Goal: Information Seeking & Learning: Learn about a topic

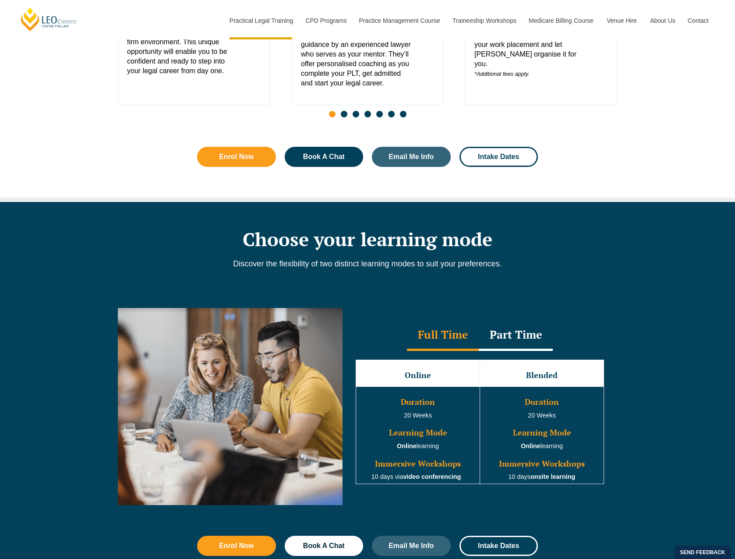
scroll to position [657, 0]
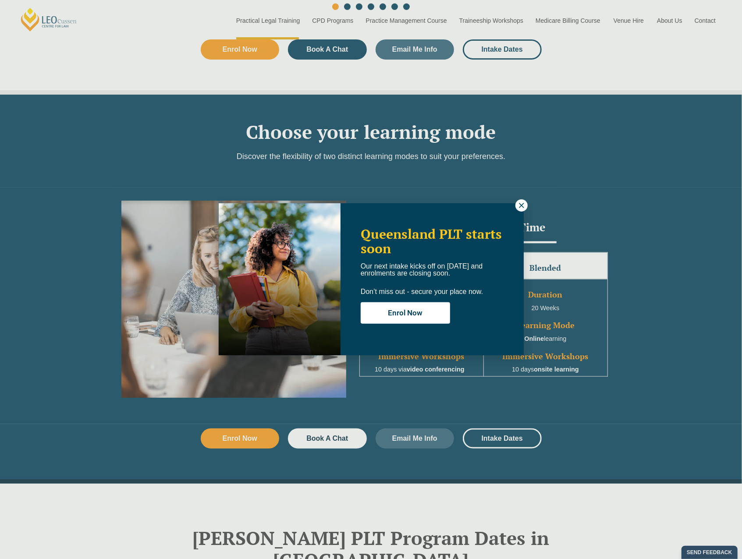
click at [516, 205] on button at bounding box center [521, 205] width 12 height 12
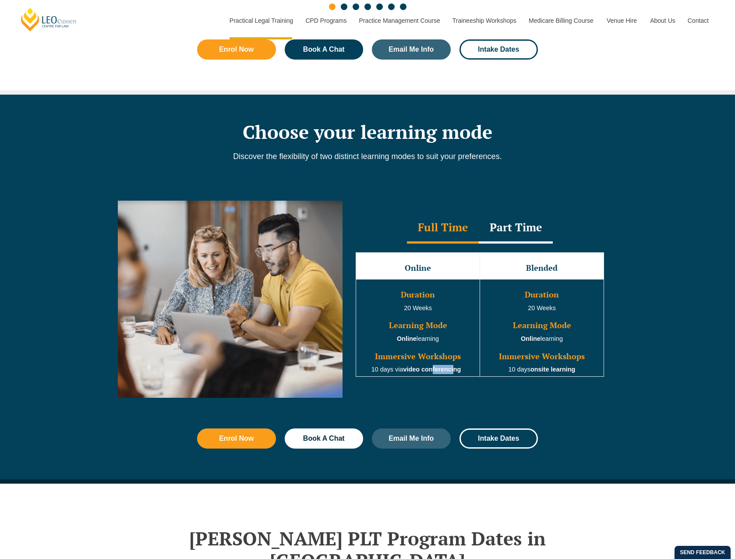
drag, startPoint x: 434, startPoint y: 360, endPoint x: 454, endPoint y: 360, distance: 19.3
click at [454, 366] on strong "video conferencing" at bounding box center [432, 369] width 58 height 7
drag, startPoint x: 454, startPoint y: 360, endPoint x: 476, endPoint y: 376, distance: 27.1
click at [476, 376] on div "Full Time Part Time Full Time Online Blended Duration 20 Weeks Learning Mode On…" at bounding box center [480, 299] width 275 height 197
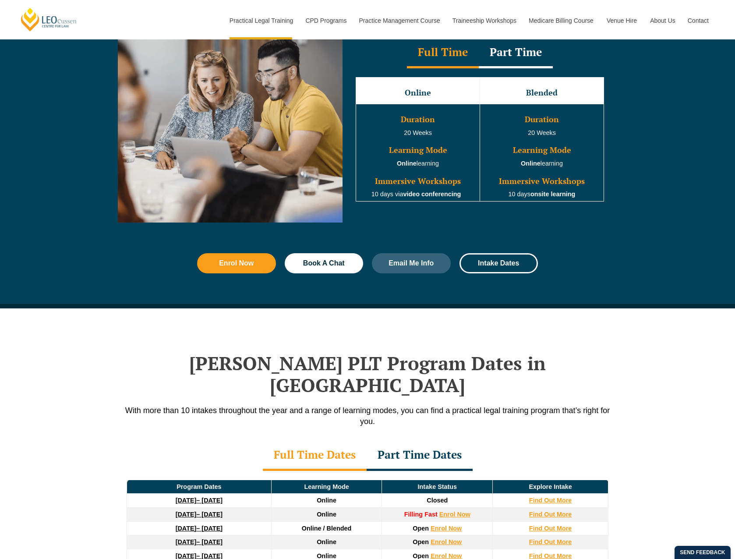
scroll to position [1008, 0]
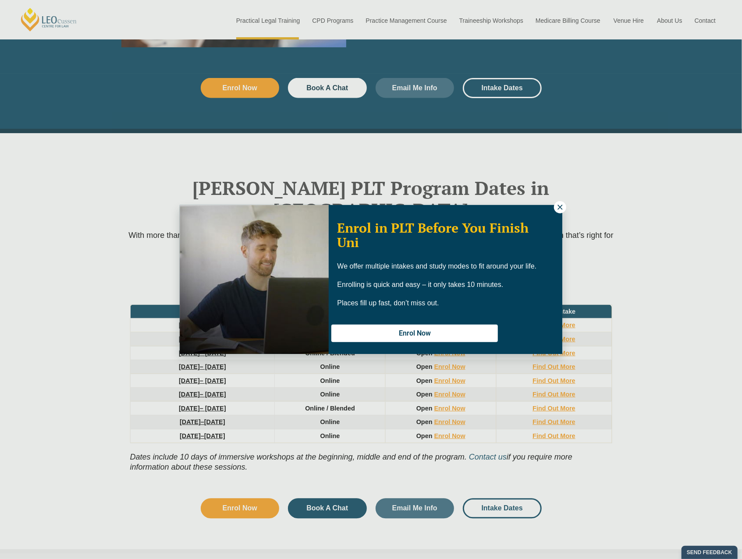
click at [428, 255] on div "Enrol in PLT Before You Finish Uni We offer multiple intakes and study modes to…" at bounding box center [446, 282] width 234 height 135
click at [565, 207] on button at bounding box center [560, 207] width 12 height 12
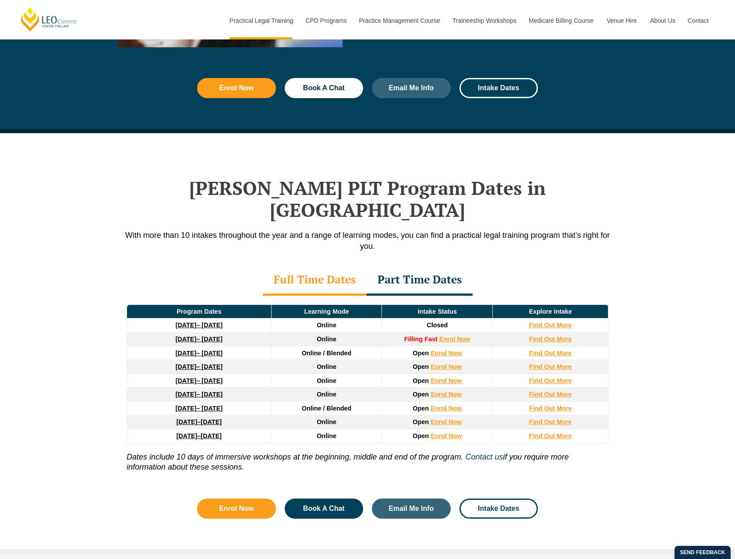
click at [443, 265] on div "Part Time Dates" at bounding box center [420, 280] width 106 height 31
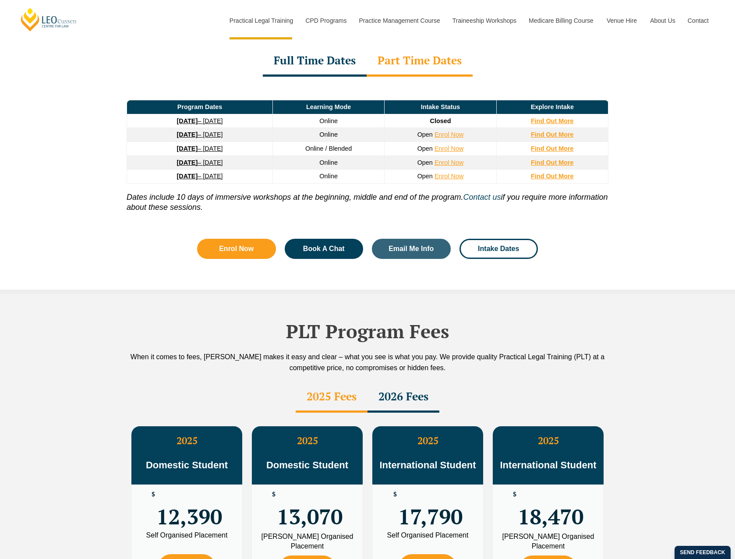
scroll to position [1402, 0]
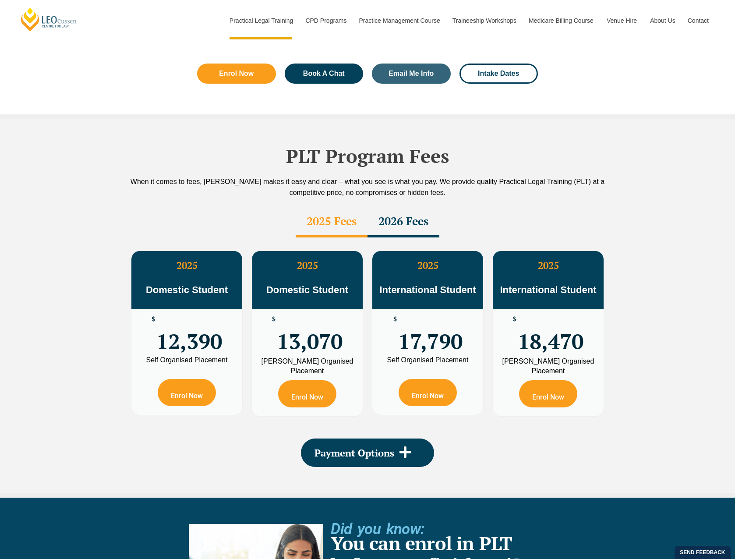
click at [391, 207] on div "2026 Fees" at bounding box center [404, 222] width 72 height 31
click at [324, 207] on div "2025 Fees" at bounding box center [332, 222] width 72 height 31
click at [395, 207] on div "2026 Fees" at bounding box center [404, 222] width 72 height 31
click at [315, 207] on div "2025 Fees" at bounding box center [332, 222] width 72 height 31
click at [400, 207] on div "2026 Fees" at bounding box center [404, 222] width 72 height 31
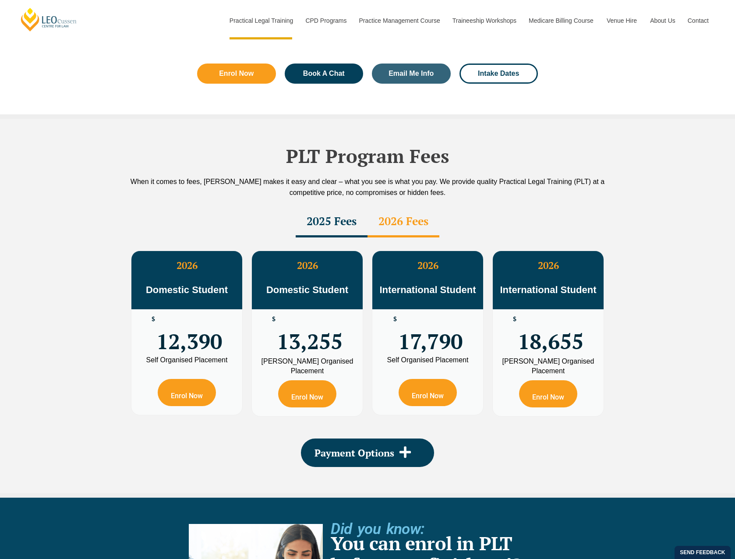
click at [318, 207] on div "2025 Fees" at bounding box center [332, 222] width 72 height 31
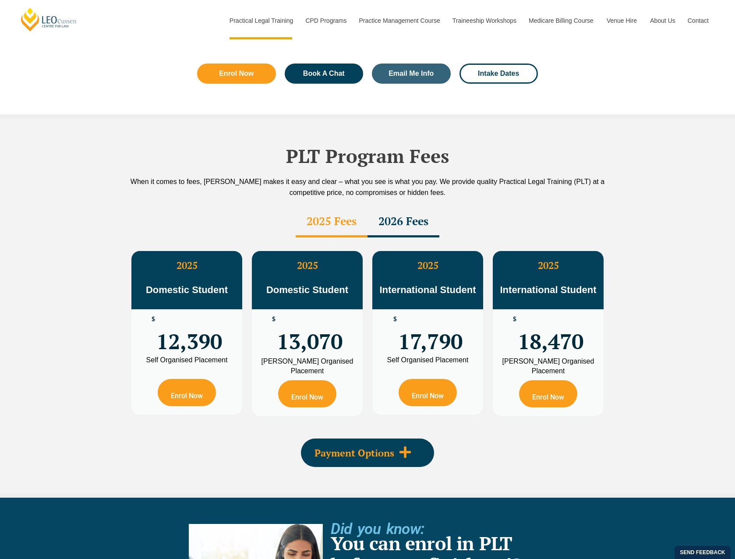
click at [410, 446] on span at bounding box center [405, 453] width 22 height 14
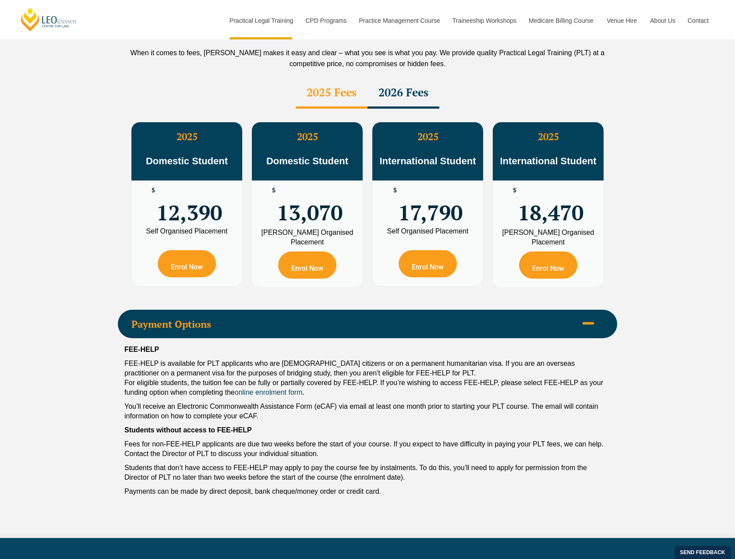
scroll to position [1578, 0]
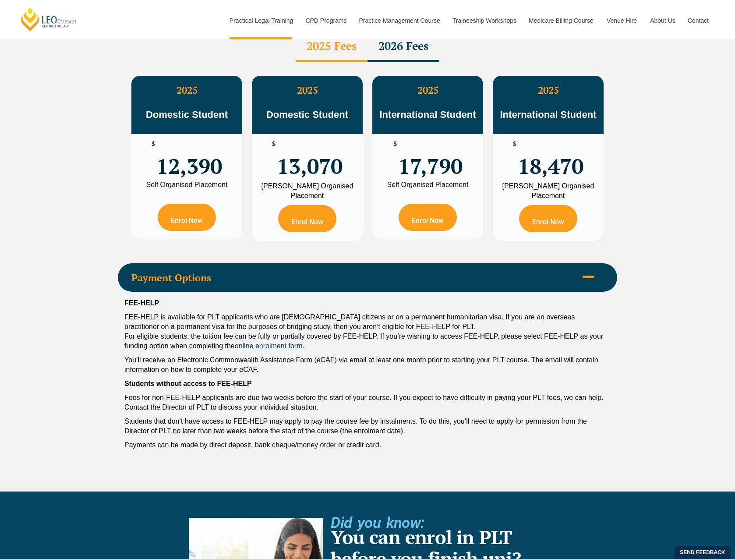
drag, startPoint x: 380, startPoint y: 362, endPoint x: 386, endPoint y: 377, distance: 16.5
click at [386, 393] on p "Fees for non-FEE-HELP applicants are due two weeks before the start of your cou…" at bounding box center [367, 402] width 486 height 19
drag, startPoint x: 386, startPoint y: 377, endPoint x: 403, endPoint y: 406, distance: 34.0
click at [403, 440] on p "Payments can be made by direct deposit, bank cheque/money order or credit card." at bounding box center [367, 445] width 486 height 10
drag, startPoint x: 362, startPoint y: 362, endPoint x: 372, endPoint y: 383, distance: 23.7
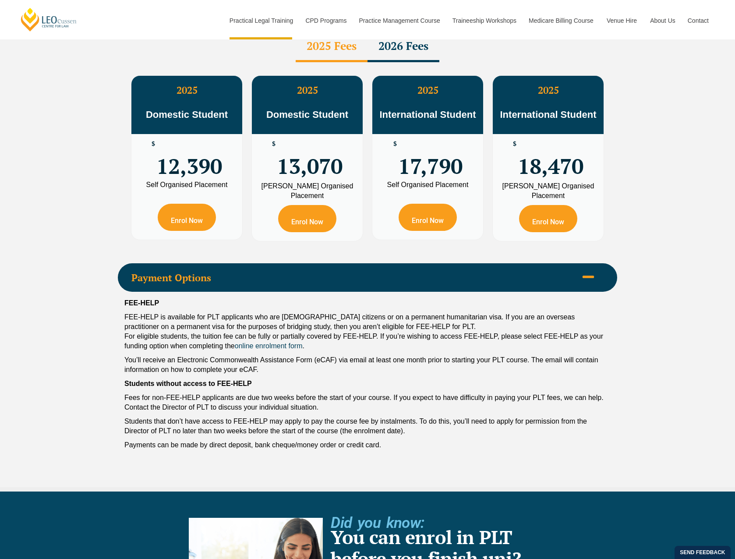
click at [372, 383] on div "FEE-HELP FEE-HELP is available for PLT applicants who are [DEMOGRAPHIC_DATA] ci…" at bounding box center [368, 376] width 500 height 169
drag, startPoint x: 372, startPoint y: 383, endPoint x: 386, endPoint y: 413, distance: 32.8
click at [386, 440] on p "Payments can be made by direct deposit, bank cheque/money order or credit card." at bounding box center [367, 445] width 486 height 10
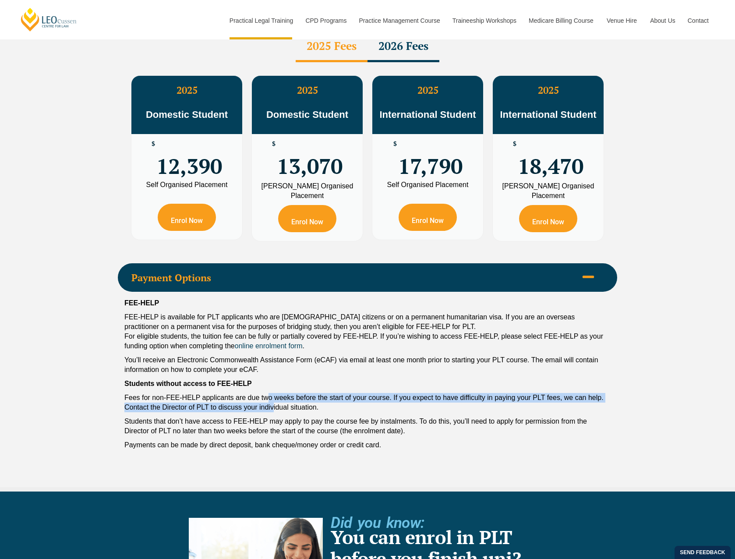
click at [284, 383] on div "FEE-HELP FEE-HELP is available for PLT applicants who are [DEMOGRAPHIC_DATA] ci…" at bounding box center [368, 376] width 500 height 169
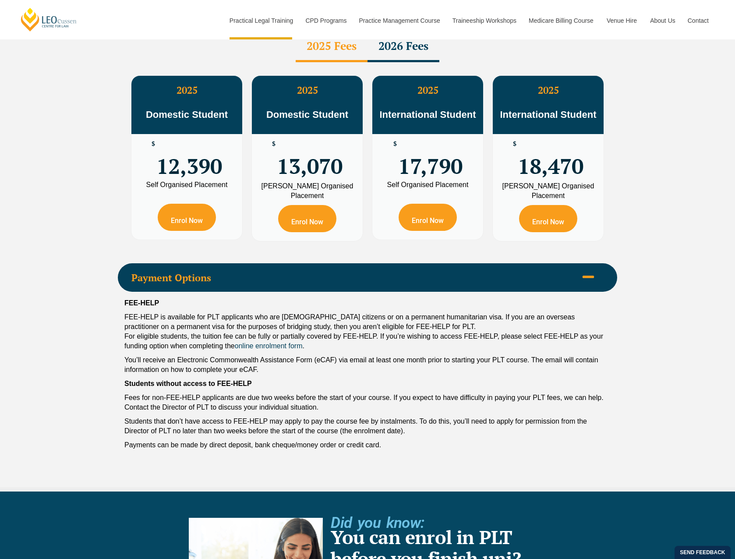
drag, startPoint x: 286, startPoint y: 383, endPoint x: 334, endPoint y: 408, distance: 54.1
click at [334, 440] on p "Payments can be made by direct deposit, bank cheque/money order or credit card." at bounding box center [367, 445] width 486 height 10
drag, startPoint x: 414, startPoint y: 359, endPoint x: 420, endPoint y: 379, distance: 21.1
click at [420, 379] on div "FEE-HELP FEE-HELP is available for PLT applicants who are [DEMOGRAPHIC_DATA] ci…" at bounding box center [368, 376] width 500 height 169
drag, startPoint x: 420, startPoint y: 379, endPoint x: 429, endPoint y: 405, distance: 27.9
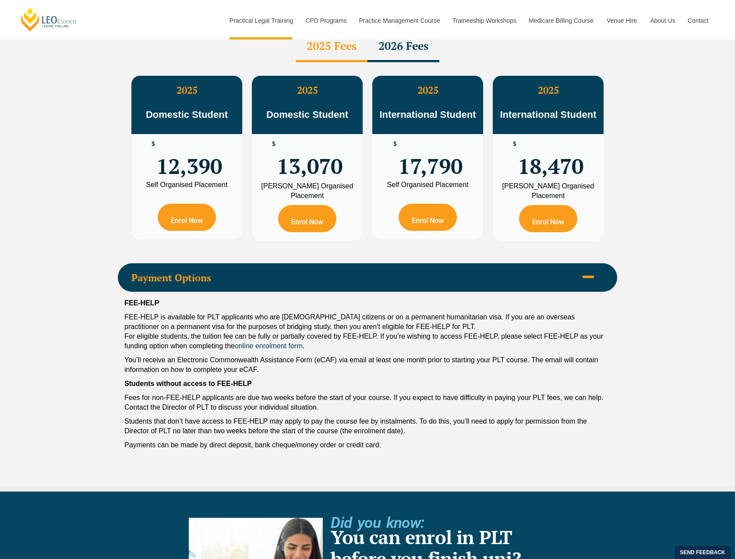
click at [429, 405] on div "FEE-HELP FEE-HELP is available for PLT applicants who are [DEMOGRAPHIC_DATA] ci…" at bounding box center [368, 376] width 500 height 169
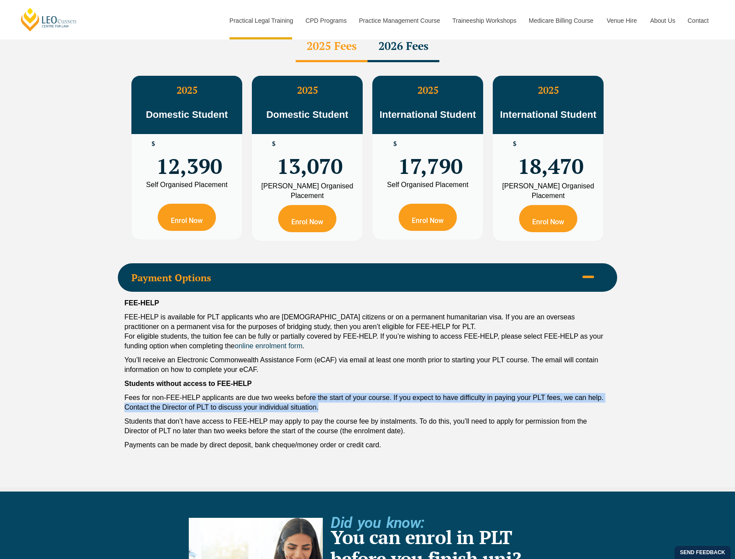
drag, startPoint x: 309, startPoint y: 365, endPoint x: 324, endPoint y: 384, distance: 24.6
click at [324, 384] on div "FEE-HELP FEE-HELP is available for PLT applicants who are [DEMOGRAPHIC_DATA] ci…" at bounding box center [368, 376] width 500 height 169
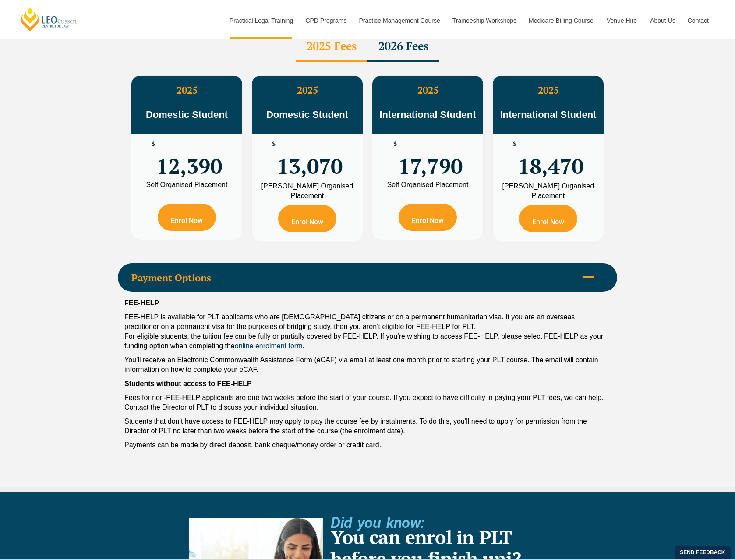
drag, startPoint x: 324, startPoint y: 384, endPoint x: 356, endPoint y: 411, distance: 41.4
click at [356, 440] on p "Payments can be made by direct deposit, bank cheque/money order or credit card." at bounding box center [367, 445] width 486 height 10
drag, startPoint x: 339, startPoint y: 367, endPoint x: 349, endPoint y: 382, distance: 18.4
click at [348, 382] on div "FEE-HELP FEE-HELP is available for PLT applicants who are [DEMOGRAPHIC_DATA] ci…" at bounding box center [368, 376] width 500 height 169
drag, startPoint x: 349, startPoint y: 382, endPoint x: 386, endPoint y: 405, distance: 43.3
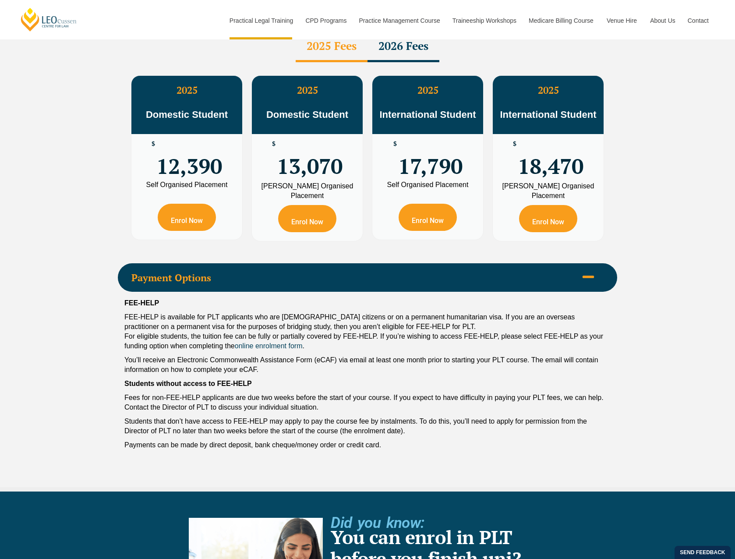
click at [386, 405] on div "FEE-HELP FEE-HELP is available for PLT applicants who are [DEMOGRAPHIC_DATA] ci…" at bounding box center [368, 376] width 500 height 169
drag, startPoint x: 391, startPoint y: 372, endPoint x: 400, endPoint y: 388, distance: 18.6
click at [400, 388] on div "FEE-HELP FEE-HELP is available for PLT applicants who are [DEMOGRAPHIC_DATA] ci…" at bounding box center [368, 376] width 500 height 169
drag, startPoint x: 400, startPoint y: 388, endPoint x: 447, endPoint y: 423, distance: 59.0
click at [447, 423] on div "FEE-HELP FEE-HELP is available for PLT applicants who are [DEMOGRAPHIC_DATA] ci…" at bounding box center [368, 376] width 500 height 169
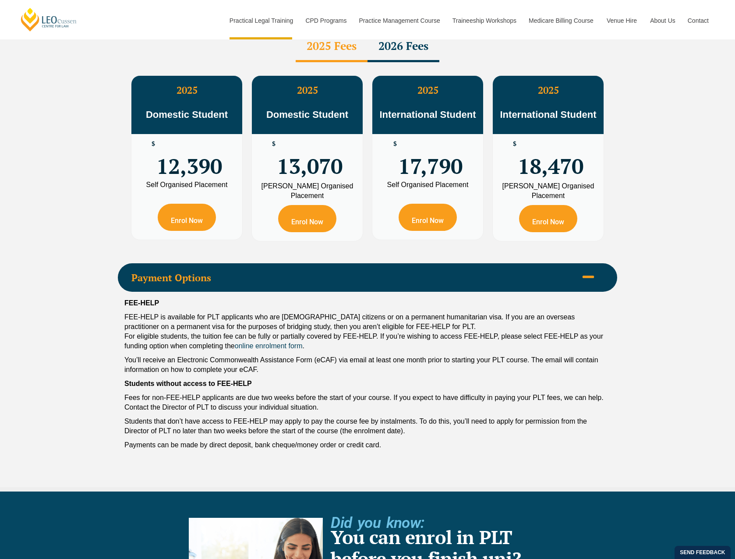
drag, startPoint x: 442, startPoint y: 362, endPoint x: 447, endPoint y: 383, distance: 21.3
click at [447, 383] on div "FEE-HELP FEE-HELP is available for PLT applicants who are [DEMOGRAPHIC_DATA] ci…" at bounding box center [368, 376] width 500 height 169
drag, startPoint x: 447, startPoint y: 383, endPoint x: 452, endPoint y: 409, distance: 26.3
click at [452, 440] on p "Payments can be made by direct deposit, bank cheque/money order or credit card." at bounding box center [367, 445] width 486 height 10
drag, startPoint x: 456, startPoint y: 369, endPoint x: 460, endPoint y: 392, distance: 23.2
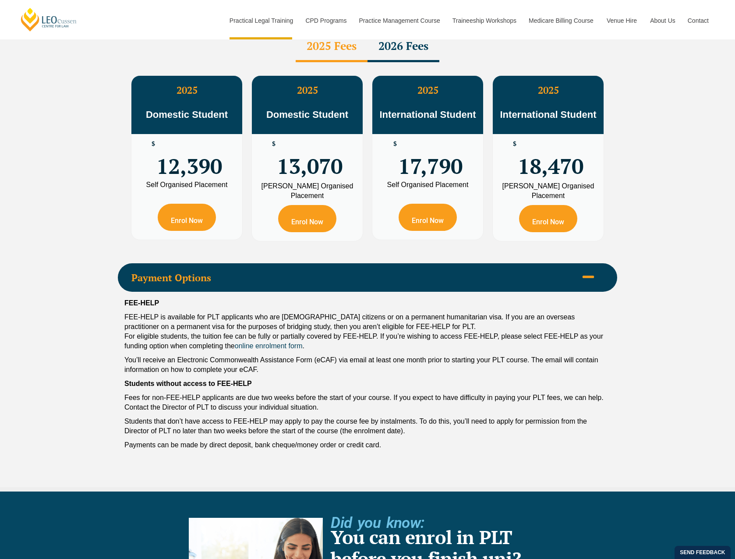
click at [460, 392] on div "FEE-HELP FEE-HELP is available for PLT applicants who are [DEMOGRAPHIC_DATA] ci…" at bounding box center [368, 376] width 500 height 169
drag, startPoint x: 460, startPoint y: 392, endPoint x: 462, endPoint y: 408, distance: 15.9
click at [462, 440] on p "Payments can be made by direct deposit, bank cheque/money order or credit card." at bounding box center [367, 445] width 486 height 10
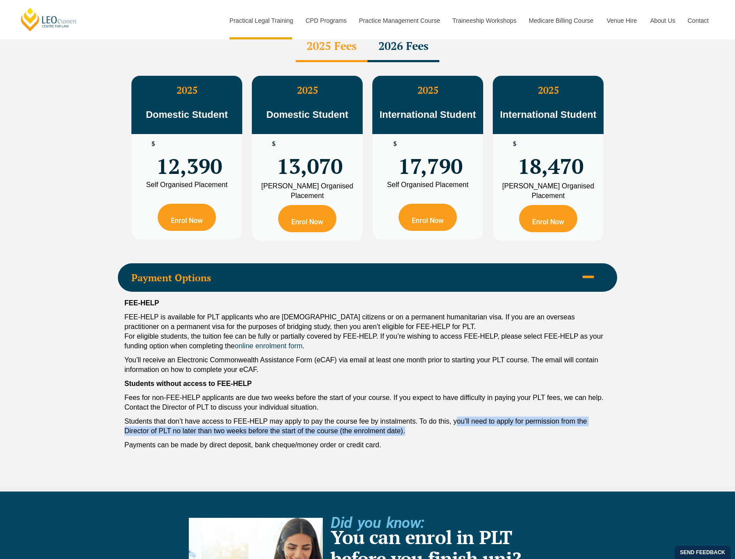
drag, startPoint x: 458, startPoint y: 383, endPoint x: 463, endPoint y: 401, distance: 17.8
click at [463, 417] on p "Students that don’t have access to FEE-HELP may apply to pay the course fee by …" at bounding box center [367, 426] width 486 height 19
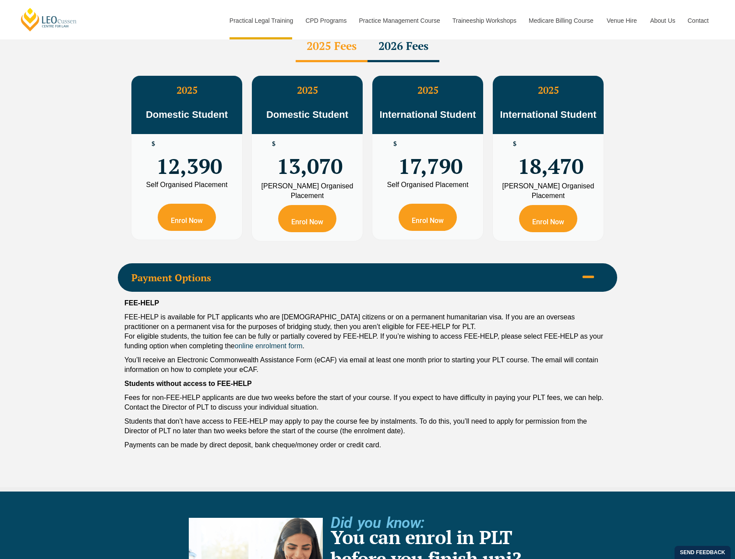
drag, startPoint x: 463, startPoint y: 401, endPoint x: 466, endPoint y: 418, distance: 17.3
click at [466, 418] on div "FEE-HELP FEE-HELP is available for PLT applicants who are [DEMOGRAPHIC_DATA] ci…" at bounding box center [368, 376] width 500 height 169
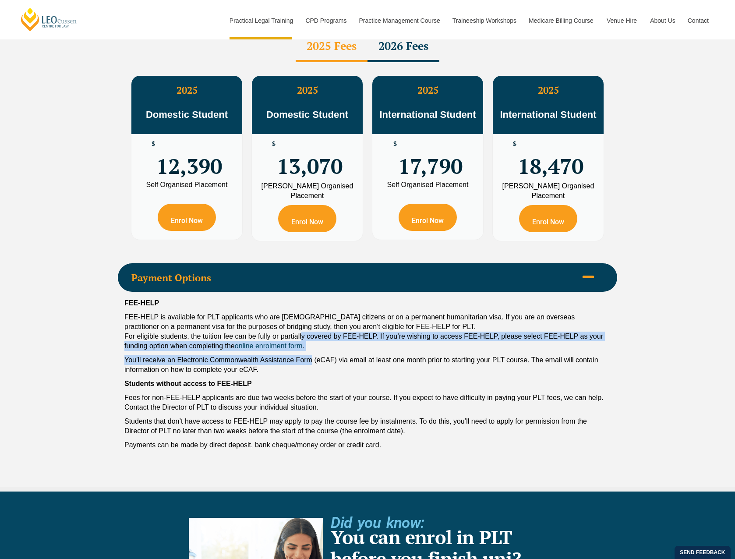
click at [313, 318] on div "FEE-HELP FEE-HELP is available for PLT applicants who are [DEMOGRAPHIC_DATA] ci…" at bounding box center [368, 376] width 500 height 169
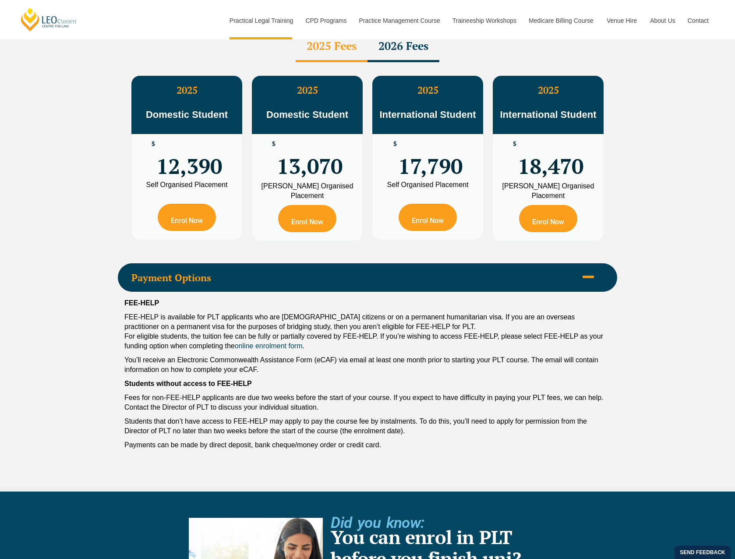
drag, startPoint x: 313, startPoint y: 318, endPoint x: 340, endPoint y: 341, distance: 35.4
click at [340, 341] on div "FEE-HELP FEE-HELP is available for PLT applicants who are [DEMOGRAPHIC_DATA] ci…" at bounding box center [368, 376] width 500 height 169
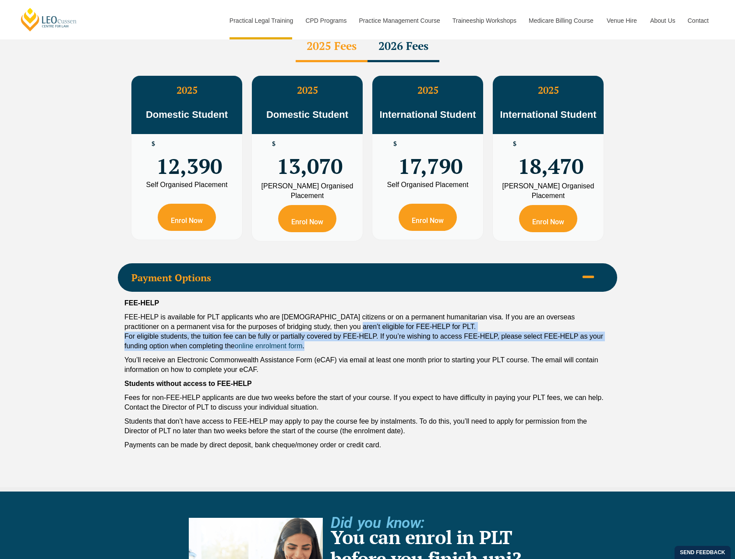
drag, startPoint x: 332, startPoint y: 293, endPoint x: 344, endPoint y: 325, distance: 34.3
click at [344, 325] on div "FEE-HELP FEE-HELP is available for PLT applicants who are [DEMOGRAPHIC_DATA] ci…" at bounding box center [368, 376] width 500 height 169
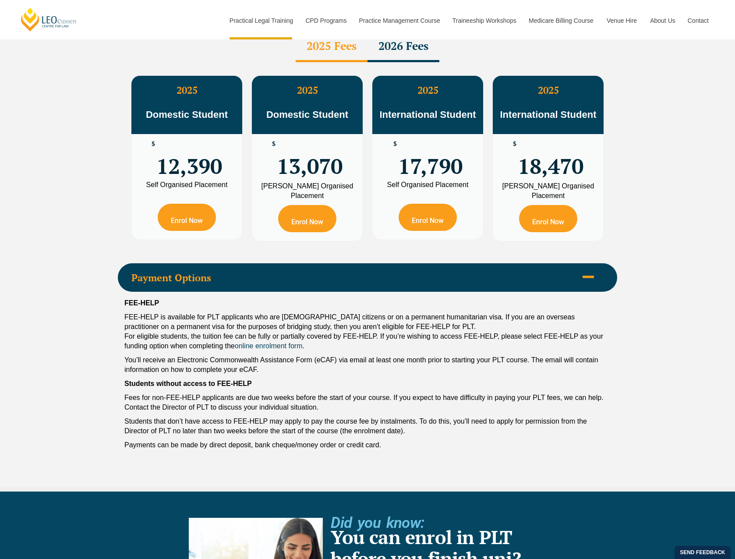
drag, startPoint x: 344, startPoint y: 325, endPoint x: 358, endPoint y: 347, distance: 25.8
click at [358, 379] on p "Students without access to FEE-HELP" at bounding box center [367, 384] width 486 height 10
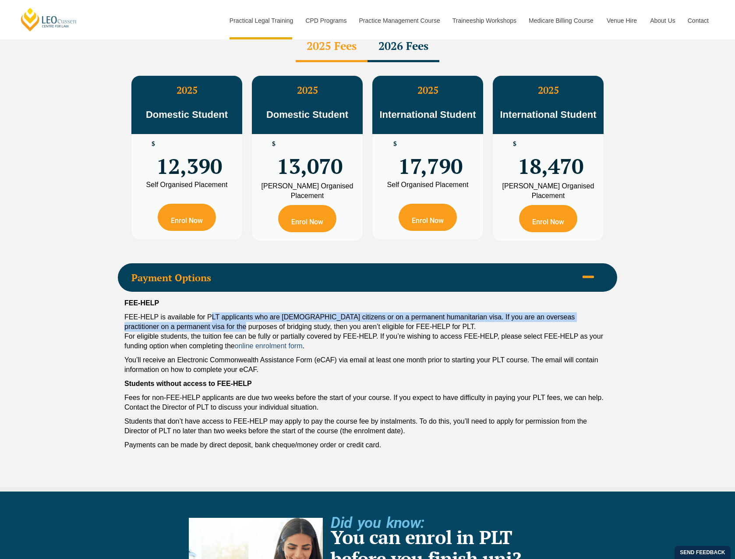
drag, startPoint x: 211, startPoint y: 286, endPoint x: 253, endPoint y: 312, distance: 49.4
click at [252, 312] on p "FEE-HELP is available for PLT applicants who are [DEMOGRAPHIC_DATA] citizens or…" at bounding box center [367, 331] width 486 height 39
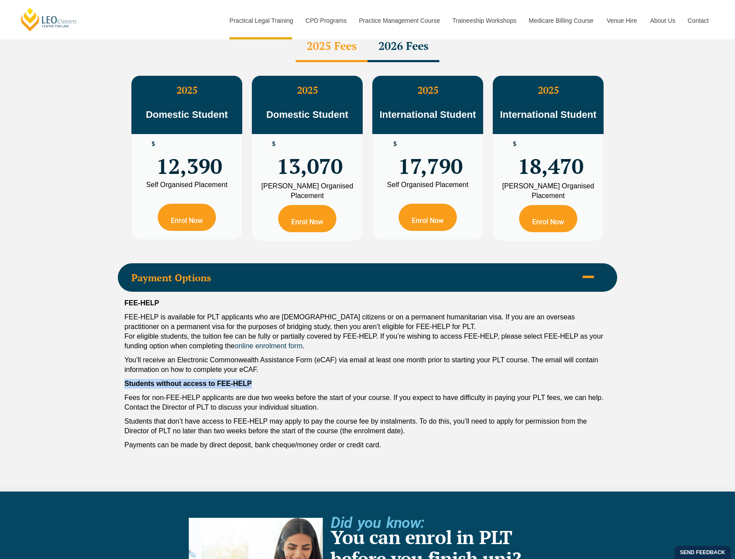
drag, startPoint x: 253, startPoint y: 312, endPoint x: 330, endPoint y: 341, distance: 81.6
click at [330, 341] on div "FEE-HELP FEE-HELP is available for PLT applicants who are [DEMOGRAPHIC_DATA] ci…" at bounding box center [368, 376] width 500 height 169
drag, startPoint x: 330, startPoint y: 341, endPoint x: 323, endPoint y: 285, distance: 55.6
click at [323, 312] on p "FEE-HELP is available for PLT applicants who are [DEMOGRAPHIC_DATA] citizens or…" at bounding box center [367, 331] width 486 height 39
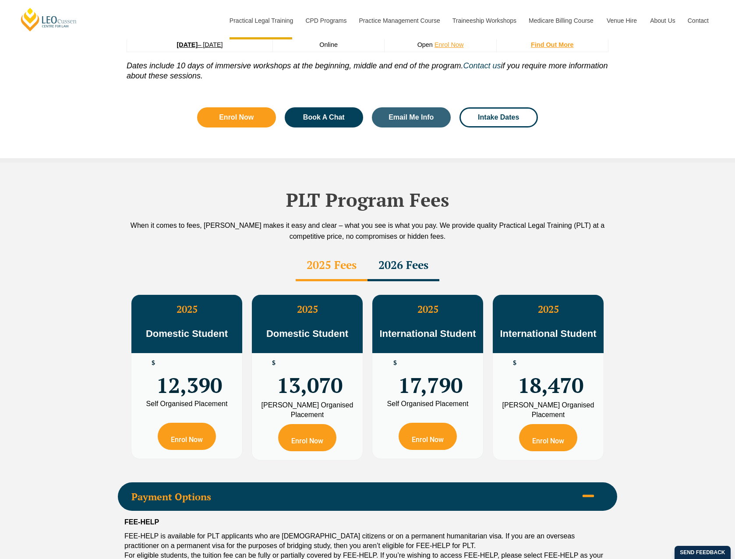
scroll to position [1183, 0]
